Goal: Check status: Check status

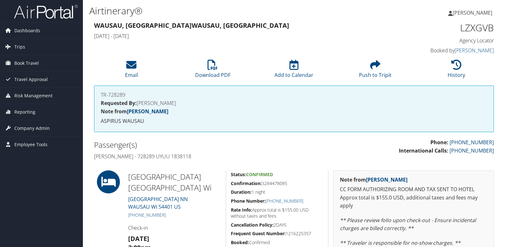
scroll to position [88, 0]
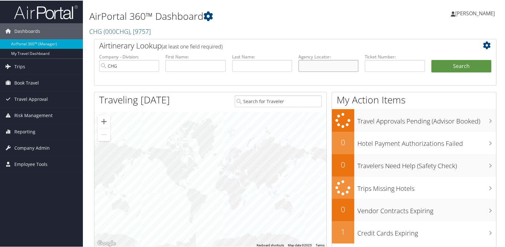
drag, startPoint x: 308, startPoint y: 62, endPoint x: 313, endPoint y: 63, distance: 5.2
click at [308, 62] on input "text" at bounding box center [329, 65] width 60 height 12
click at [313, 68] on input "text" at bounding box center [329, 65] width 60 height 12
paste input "QPAMGI"
type input "QPAMGI"
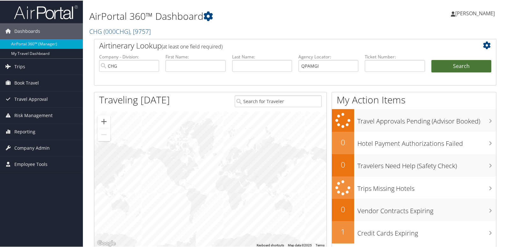
click at [456, 66] on button "Search" at bounding box center [461, 65] width 60 height 13
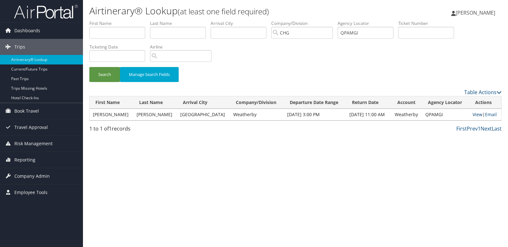
click at [476, 115] on link "View" at bounding box center [477, 114] width 10 height 6
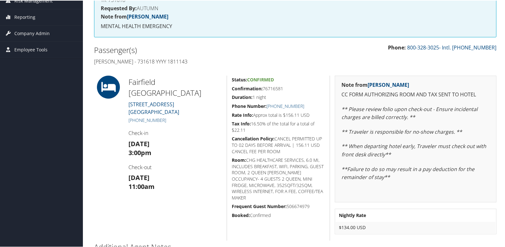
scroll to position [96, 0]
drag, startPoint x: 171, startPoint y: 108, endPoint x: 135, endPoint y: 111, distance: 35.8
click at [135, 116] on h5 "+1 (414) 645-2800" at bounding box center [175, 119] width 93 height 6
copy link "(414) 645-2800"
